Goal: Navigation & Orientation: Find specific page/section

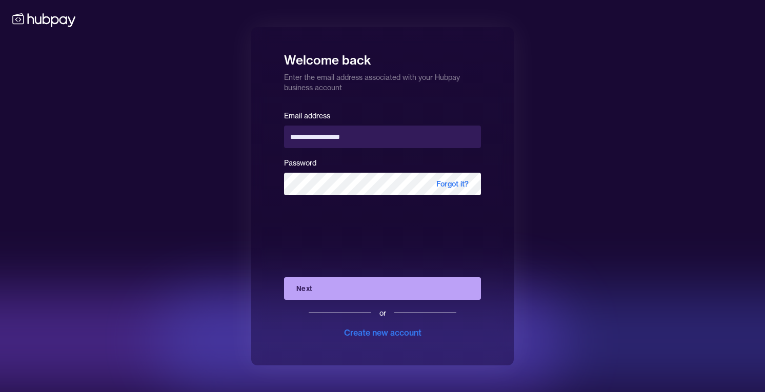
click at [319, 290] on button "Next" at bounding box center [382, 288] width 197 height 23
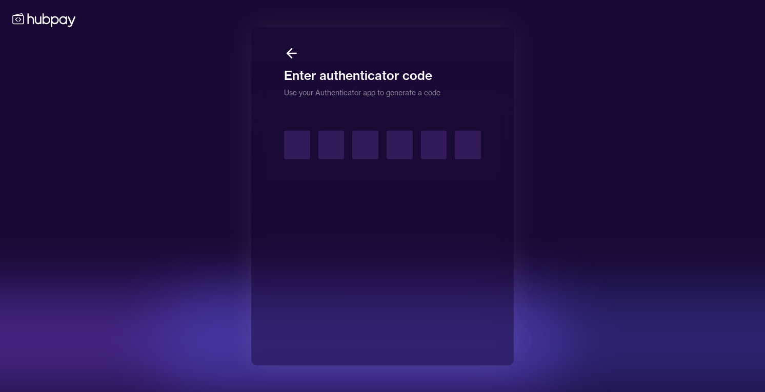
type input "*"
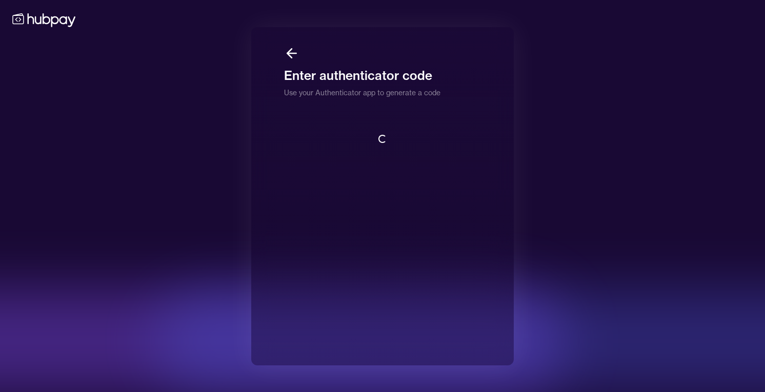
scroll to position [1, 0]
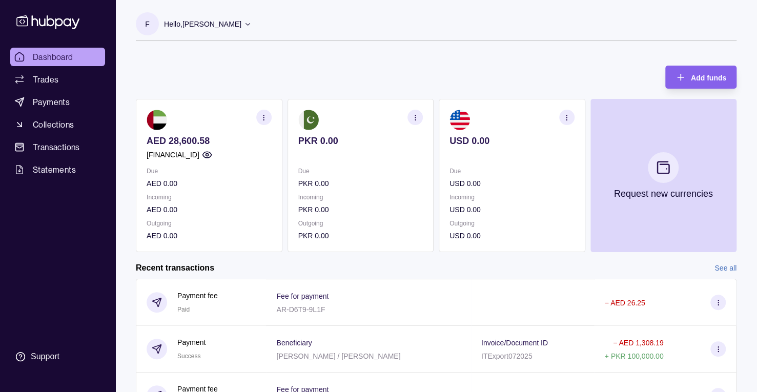
click at [77, 59] on link "Dashboard" at bounding box center [57, 57] width 95 height 18
